Goal: Transaction & Acquisition: Purchase product/service

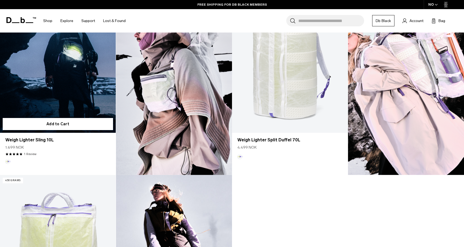
scroll to position [359, 0]
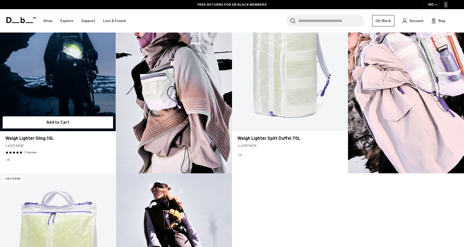
click at [59, 83] on link "Weigh Lighter Sling 10L" at bounding box center [58, 66] width 116 height 129
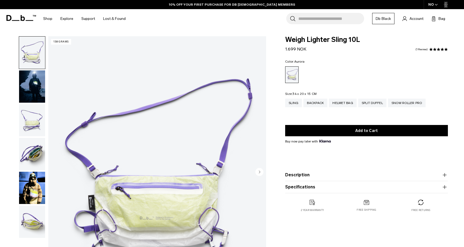
scroll to position [21, 0]
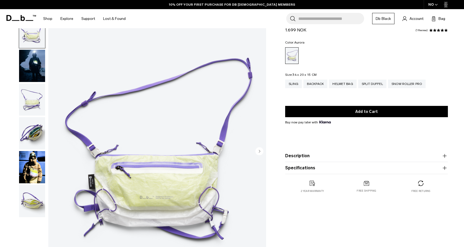
click at [34, 98] on img "button" at bounding box center [32, 99] width 26 height 32
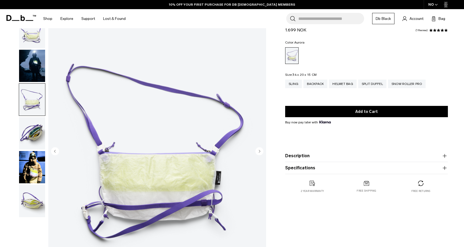
click at [32, 141] on img "button" at bounding box center [32, 133] width 26 height 32
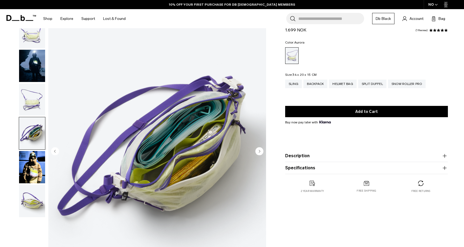
click at [30, 172] on img "button" at bounding box center [32, 167] width 26 height 32
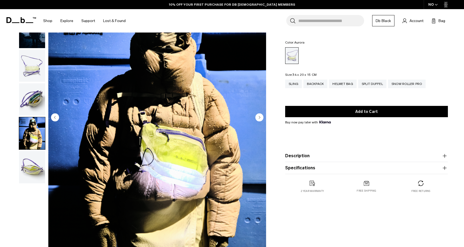
scroll to position [84, 0]
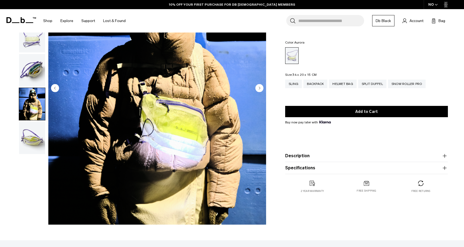
click at [30, 172] on div at bounding box center [30, 88] width 29 height 272
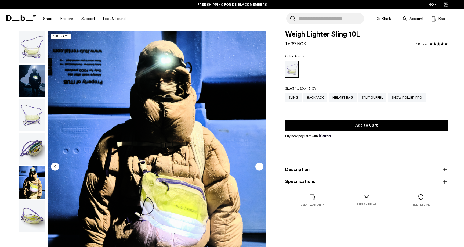
scroll to position [0, 0]
